Goal: Check status: Check status

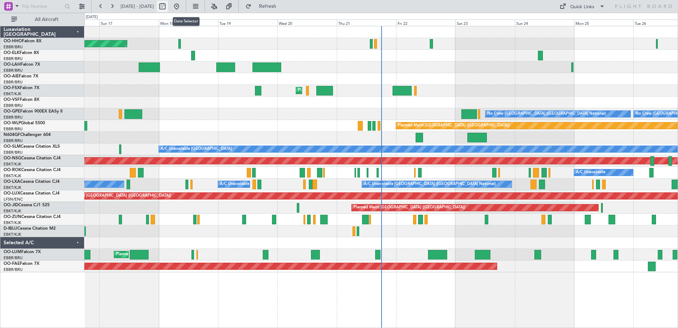
click at [168, 6] on button at bounding box center [162, 6] width 11 height 11
select select "8"
select select "2025"
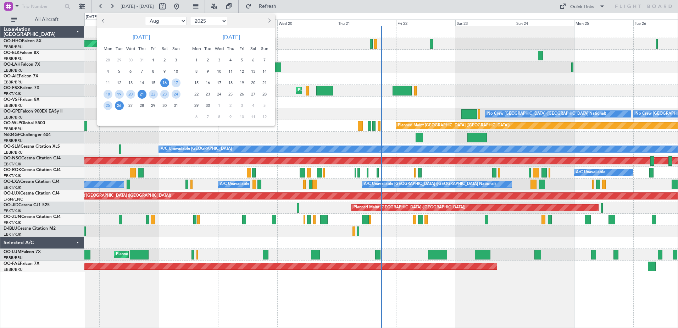
click at [143, 94] on span "21" at bounding box center [142, 94] width 9 height 9
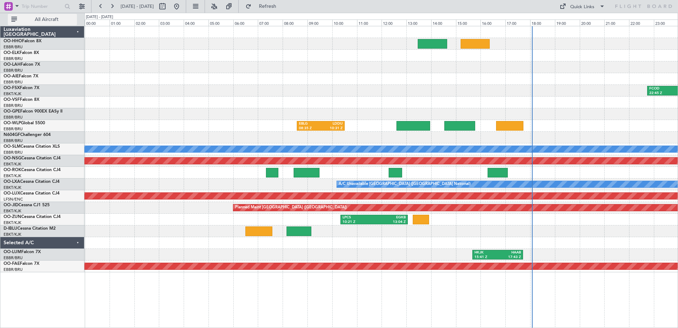
click at [50, 20] on span "All Aircraft" at bounding box center [46, 19] width 56 height 5
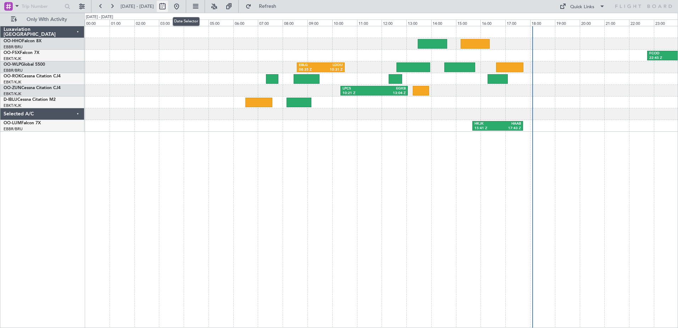
click at [168, 4] on button at bounding box center [162, 6] width 11 height 11
select select "8"
select select "2025"
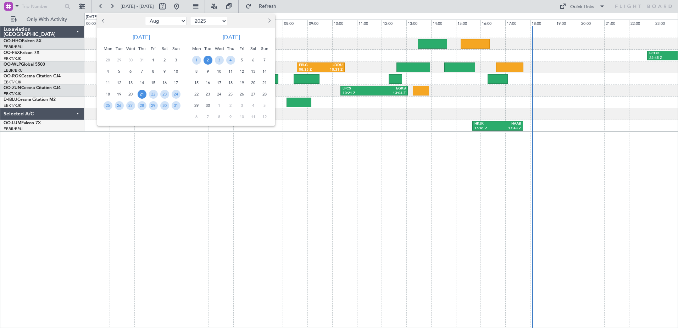
click at [206, 58] on span "2" at bounding box center [207, 60] width 9 height 9
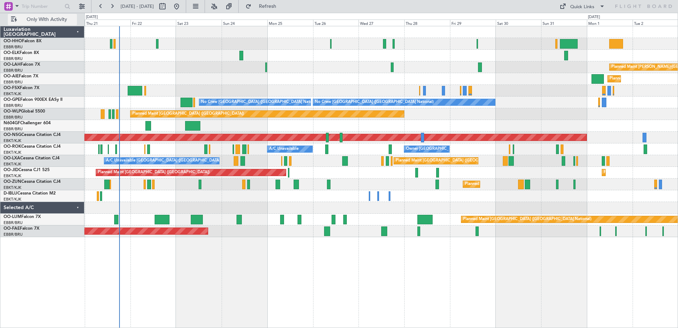
click at [65, 19] on span "Only With Activity" at bounding box center [46, 19] width 56 height 5
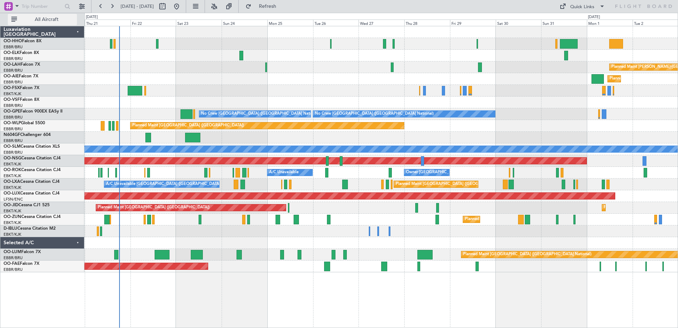
click at [65, 19] on span "All Aircraft" at bounding box center [46, 19] width 56 height 5
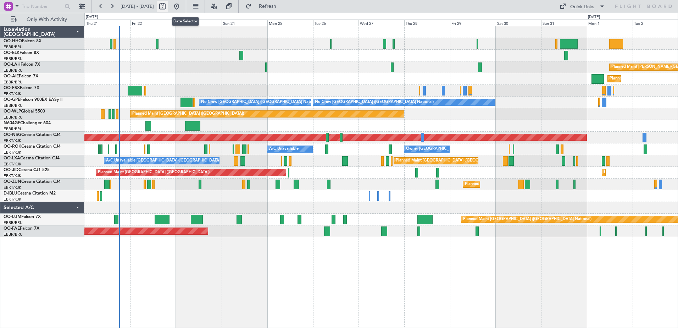
click at [168, 6] on button at bounding box center [162, 6] width 11 height 11
select select "8"
select select "2025"
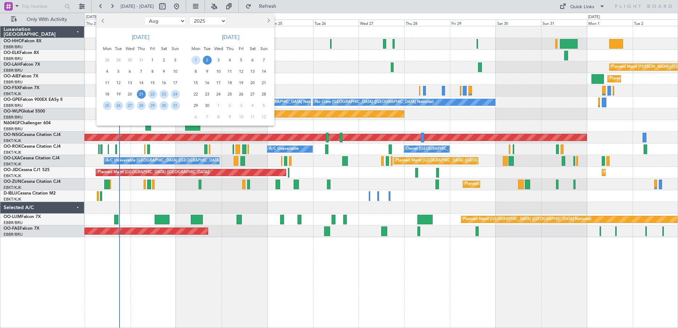
click at [140, 93] on span "21" at bounding box center [141, 94] width 9 height 9
click at [194, 56] on span "1" at bounding box center [195, 60] width 9 height 9
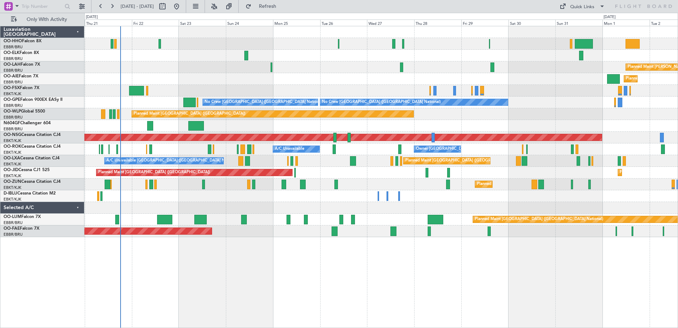
click at [194, 56] on div at bounding box center [380, 56] width 593 height 12
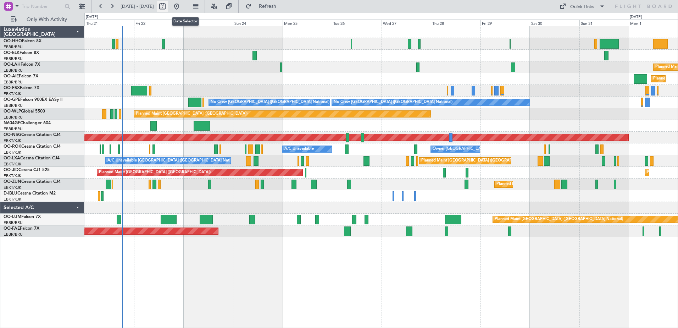
click at [168, 5] on button at bounding box center [162, 6] width 11 height 11
select select "8"
select select "2025"
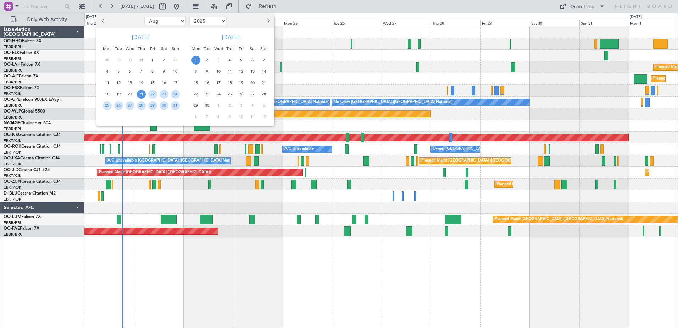
click at [197, 61] on span "1" at bounding box center [195, 60] width 9 height 9
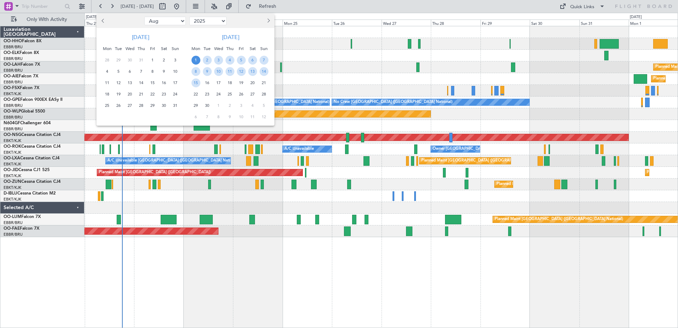
click at [197, 61] on span "1" at bounding box center [195, 60] width 9 height 9
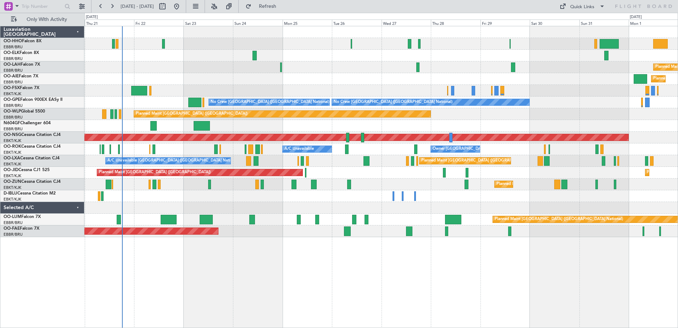
select select "9"
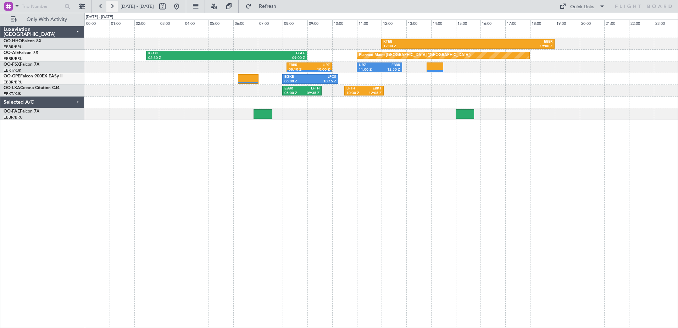
click at [112, 5] on button at bounding box center [111, 6] width 11 height 11
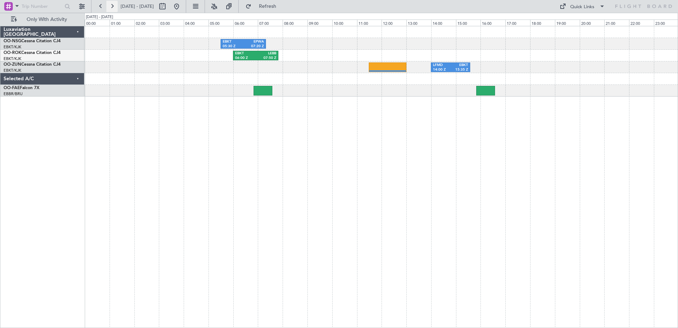
click at [114, 7] on button at bounding box center [111, 6] width 11 height 11
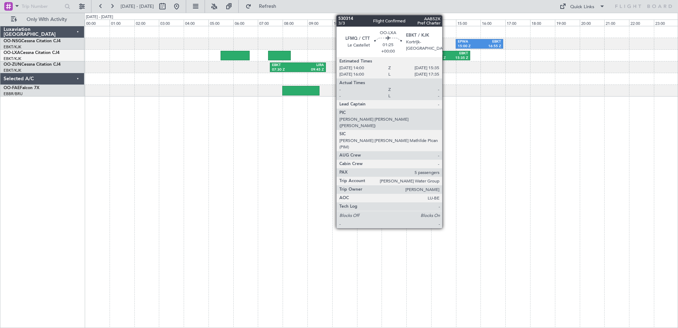
click at [445, 58] on div "14:00 Z" at bounding box center [441, 58] width 17 height 5
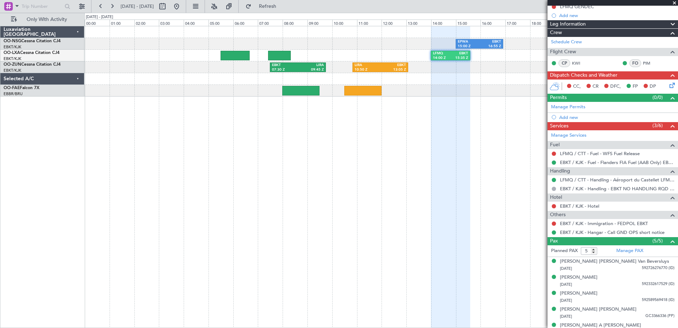
scroll to position [84, 0]
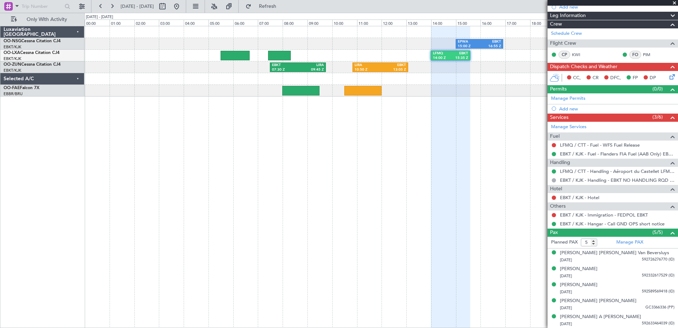
click at [673, 3] on span at bounding box center [674, 3] width 7 height 6
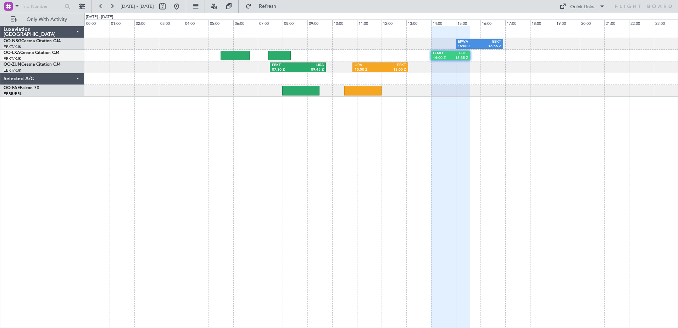
type input "0"
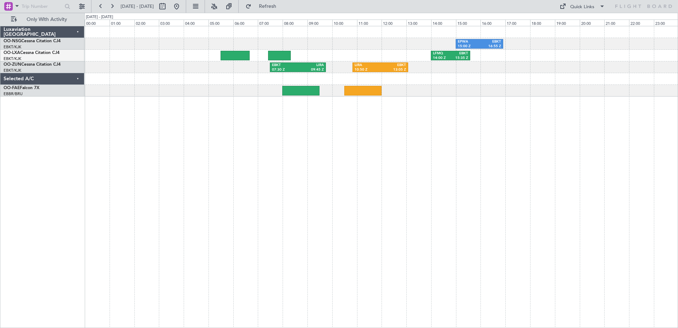
scroll to position [0, 0]
click at [111, 6] on button at bounding box center [111, 6] width 11 height 11
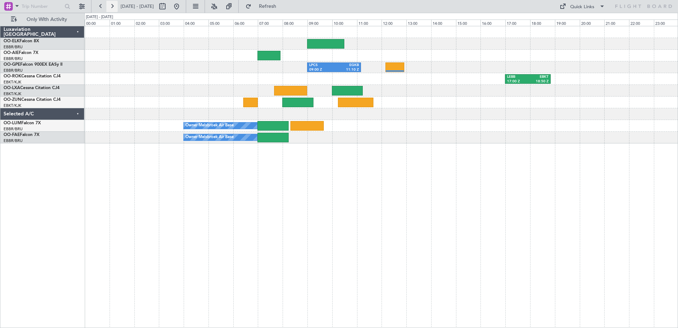
click at [112, 6] on button at bounding box center [111, 6] width 11 height 11
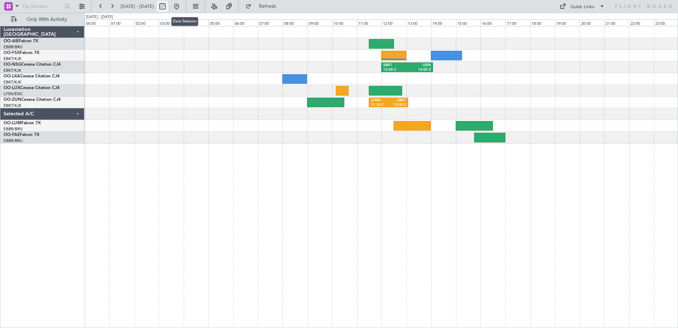
click at [168, 6] on button at bounding box center [162, 6] width 11 height 11
select select "9"
select select "2025"
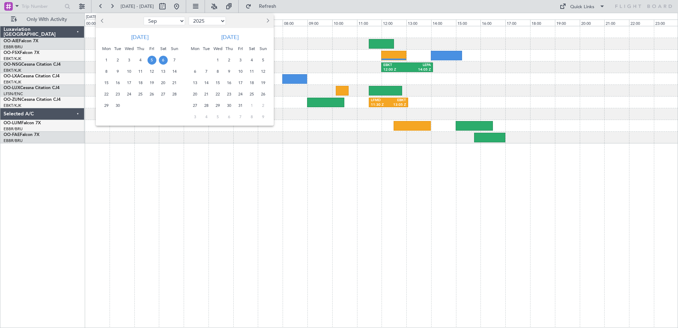
click at [163, 61] on span "6" at bounding box center [163, 60] width 9 height 9
click at [106, 73] on span "8" at bounding box center [106, 71] width 9 height 9
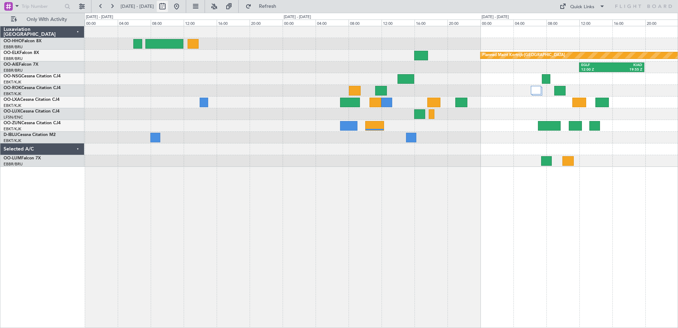
click at [168, 4] on button at bounding box center [162, 6] width 11 height 11
select select "9"
select select "2025"
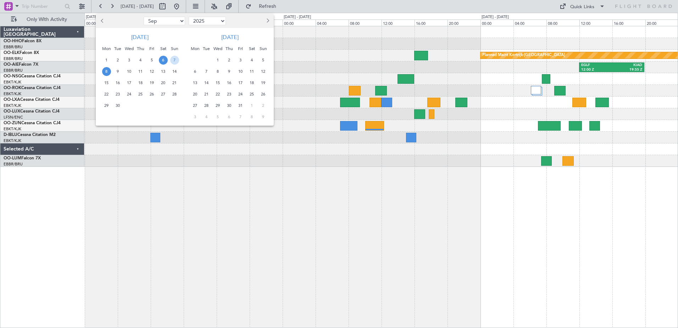
click at [104, 70] on span "8" at bounding box center [106, 71] width 9 height 9
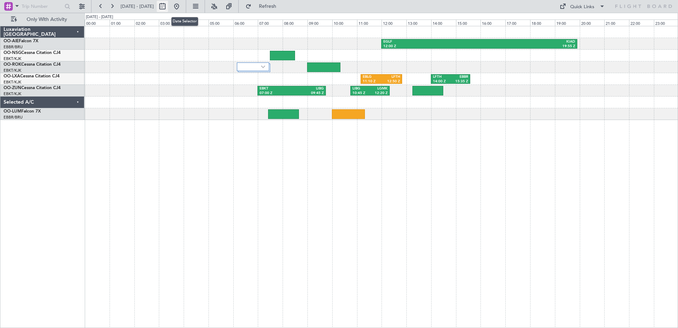
click at [168, 6] on button at bounding box center [162, 6] width 11 height 11
select select "9"
select select "2025"
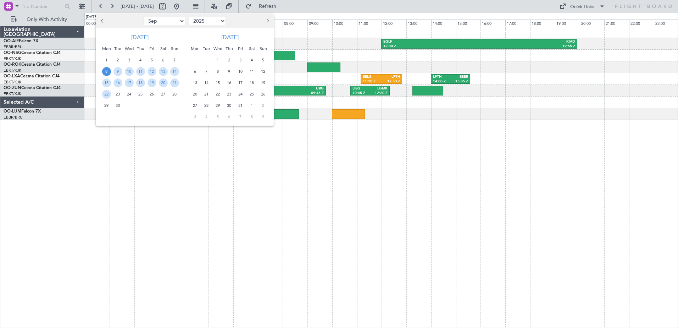
click at [105, 71] on span "8" at bounding box center [106, 71] width 9 height 9
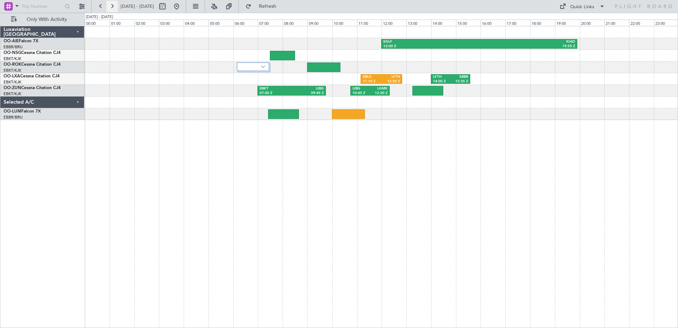
click at [112, 7] on button at bounding box center [111, 6] width 11 height 11
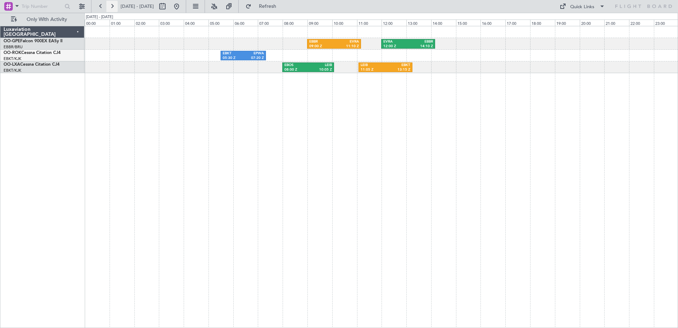
click at [111, 5] on button at bounding box center [111, 6] width 11 height 11
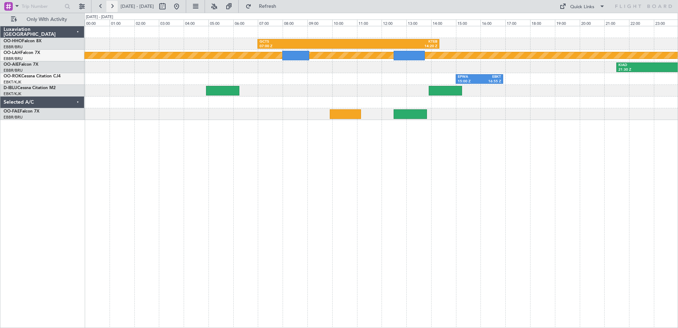
click at [114, 6] on button at bounding box center [111, 6] width 11 height 11
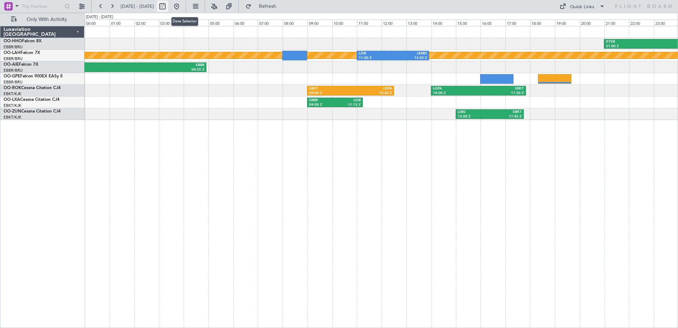
click at [168, 4] on button at bounding box center [162, 6] width 11 height 11
select select "9"
select select "2025"
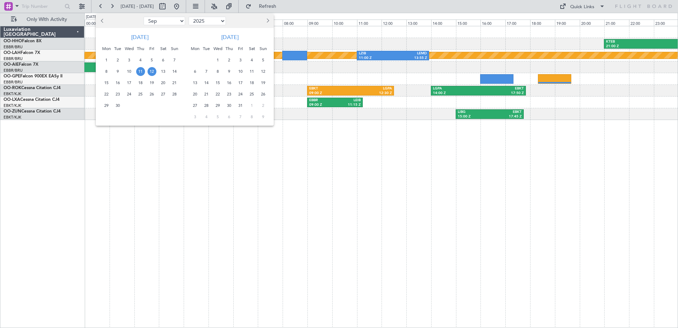
click at [152, 70] on span "12" at bounding box center [151, 71] width 9 height 9
click at [152, 69] on span "12" at bounding box center [151, 71] width 9 height 9
